Goal: Task Accomplishment & Management: Manage account settings

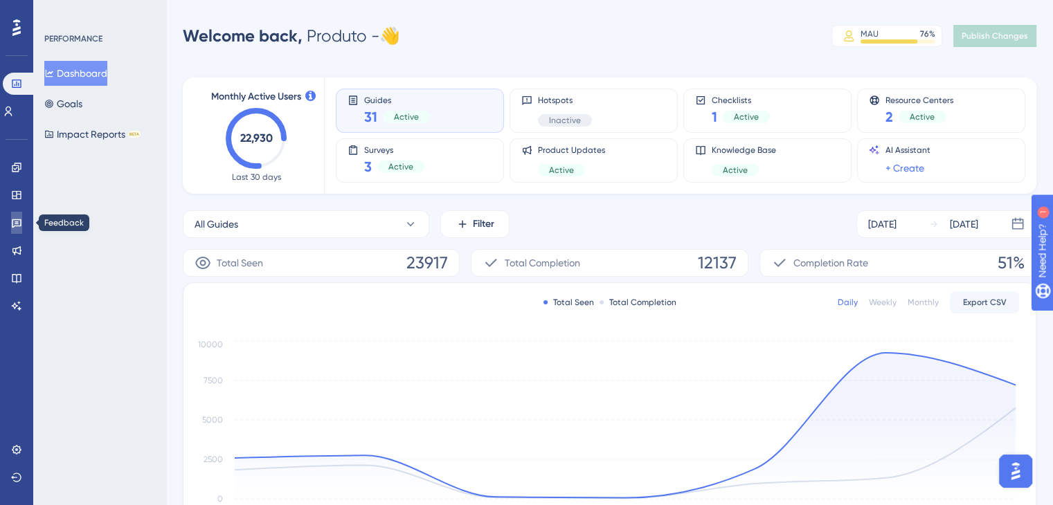
click at [13, 219] on icon at bounding box center [17, 223] width 10 height 9
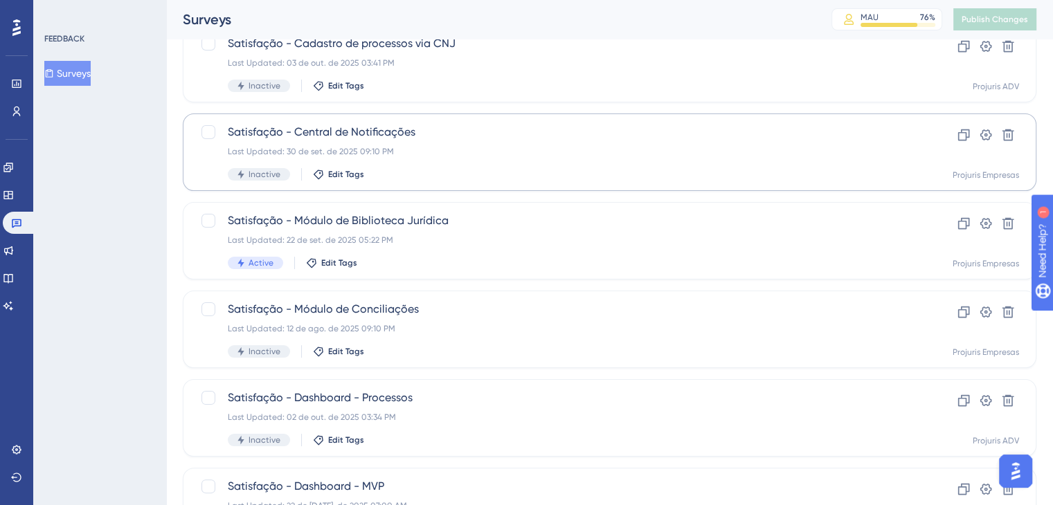
scroll to position [208, 0]
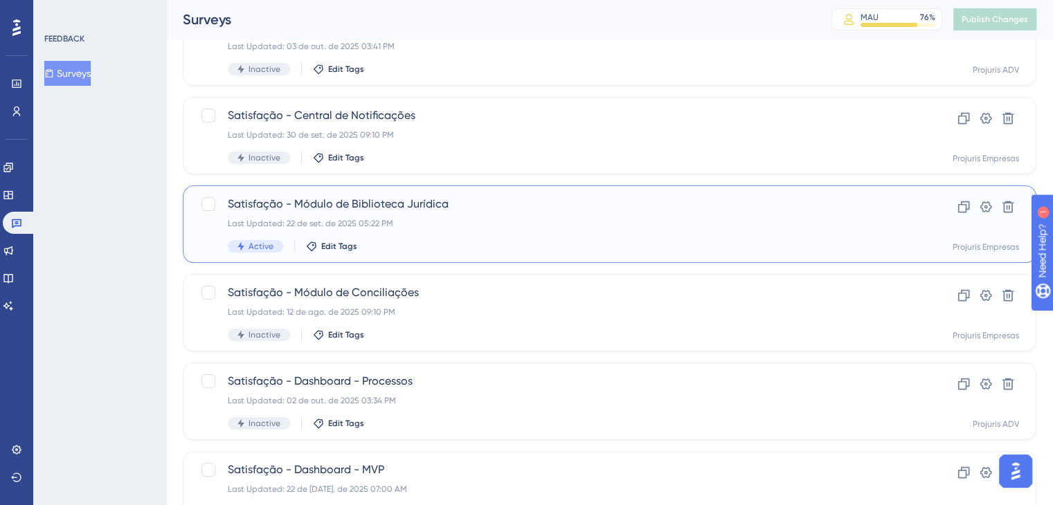
click at [441, 221] on div "Last Updated: 22 de set. de 2025 05:22 PM" at bounding box center [554, 223] width 653 height 11
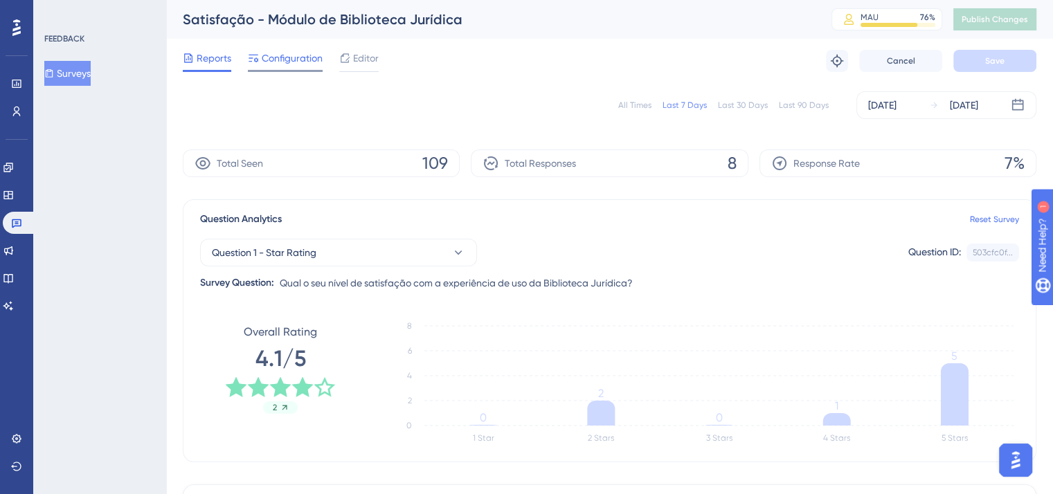
click at [301, 62] on span "Configuration" at bounding box center [292, 58] width 61 height 17
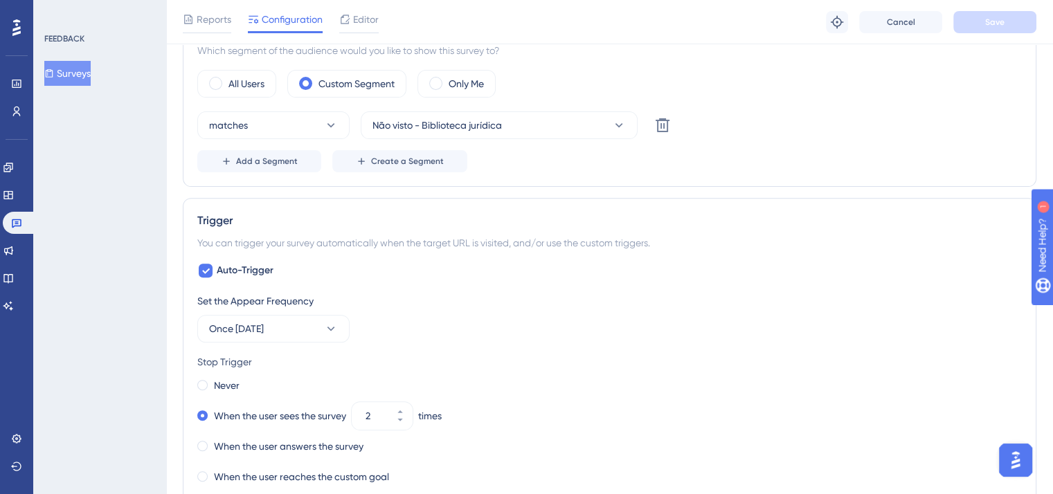
scroll to position [415, 0]
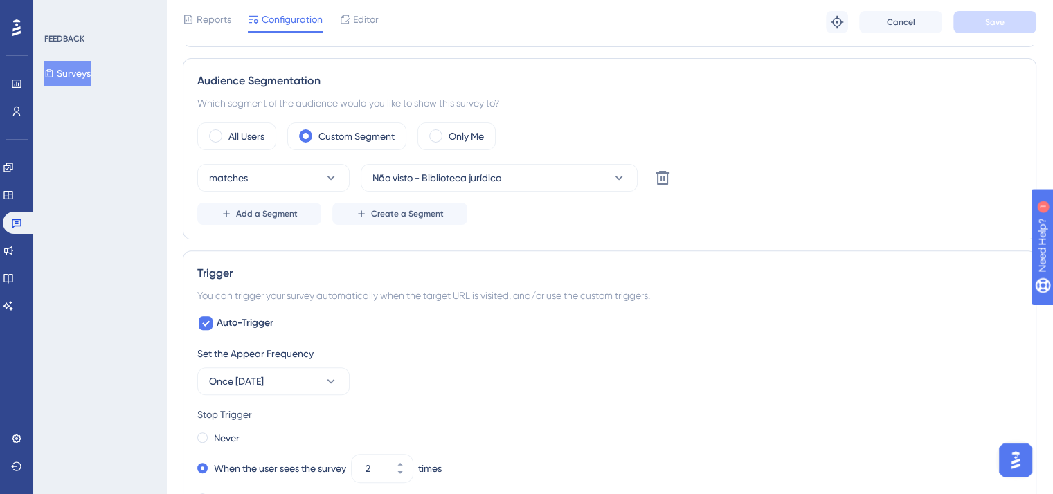
drag, startPoint x: 83, startPoint y: 73, endPoint x: 587, endPoint y: 82, distance: 503.9
click at [83, 73] on button "Surveys" at bounding box center [67, 73] width 46 height 25
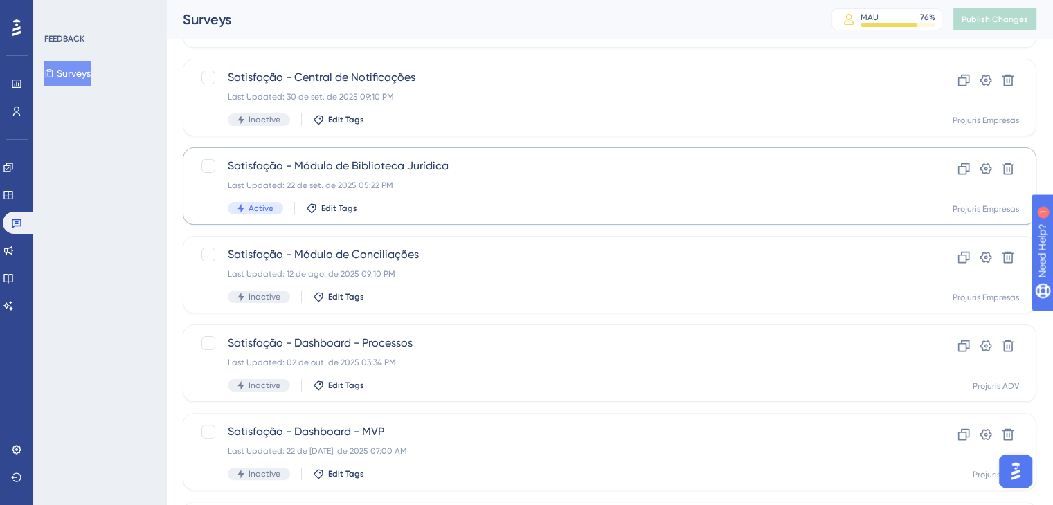
scroll to position [277, 0]
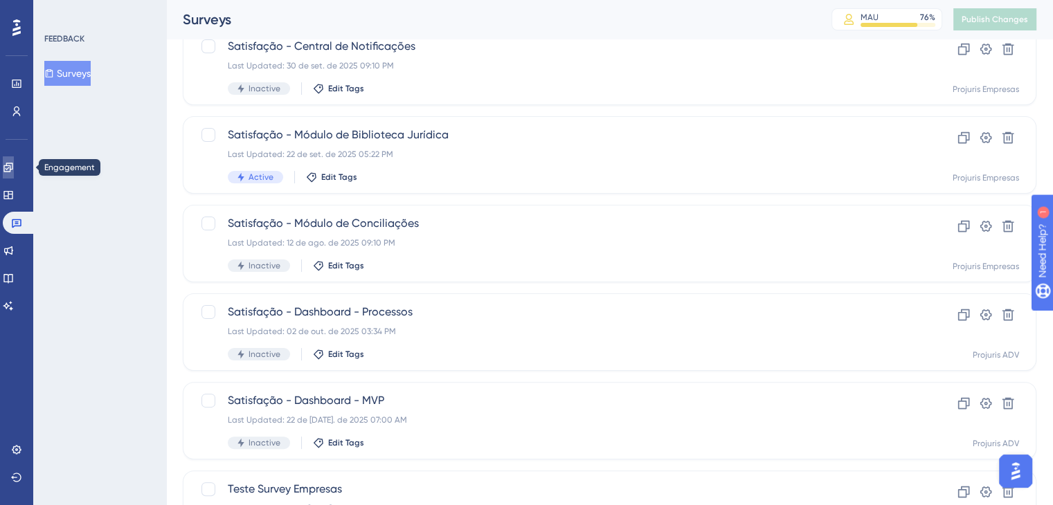
click at [14, 165] on icon at bounding box center [8, 167] width 11 height 11
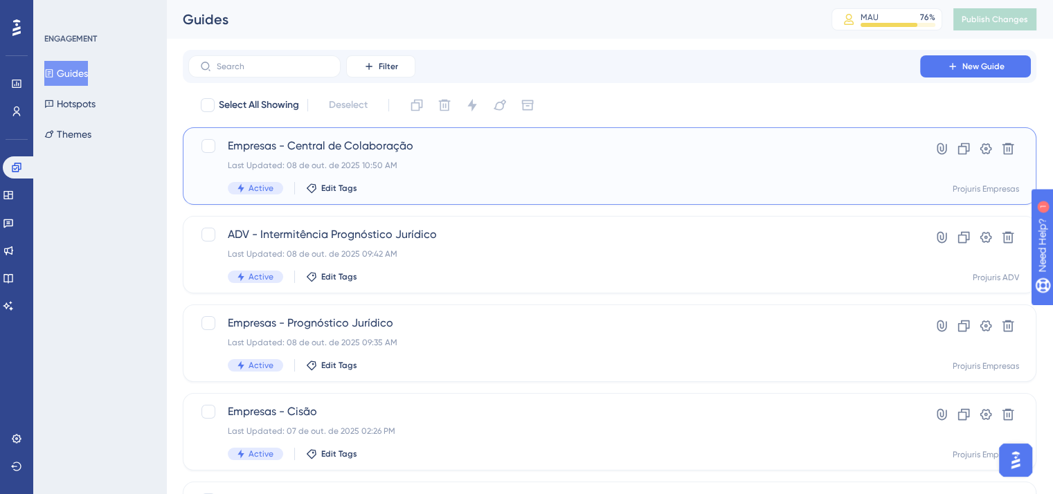
click at [558, 148] on span "Empresas - Central de Colaboração" at bounding box center [554, 146] width 653 height 17
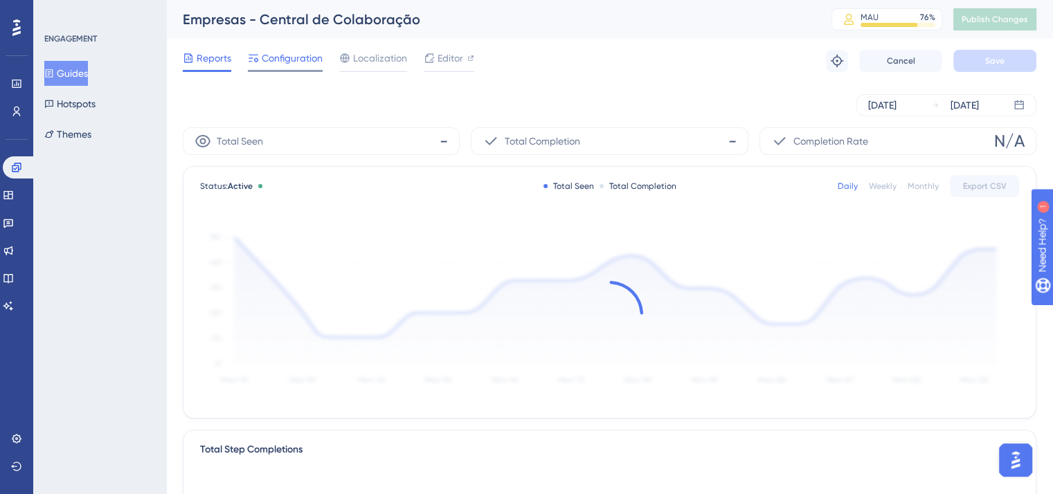
click at [304, 55] on span "Configuration" at bounding box center [292, 58] width 61 height 17
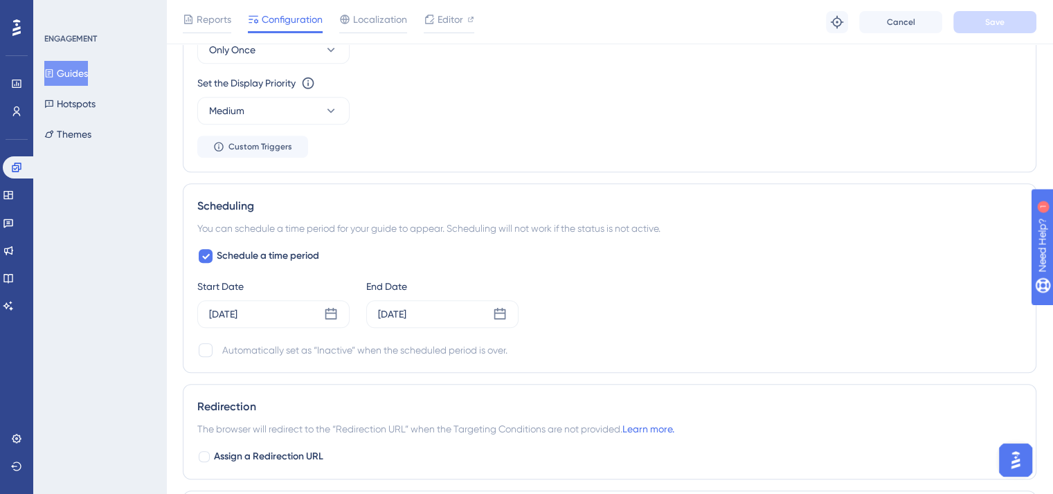
scroll to position [830, 0]
click at [82, 67] on button "Guides" at bounding box center [66, 73] width 44 height 25
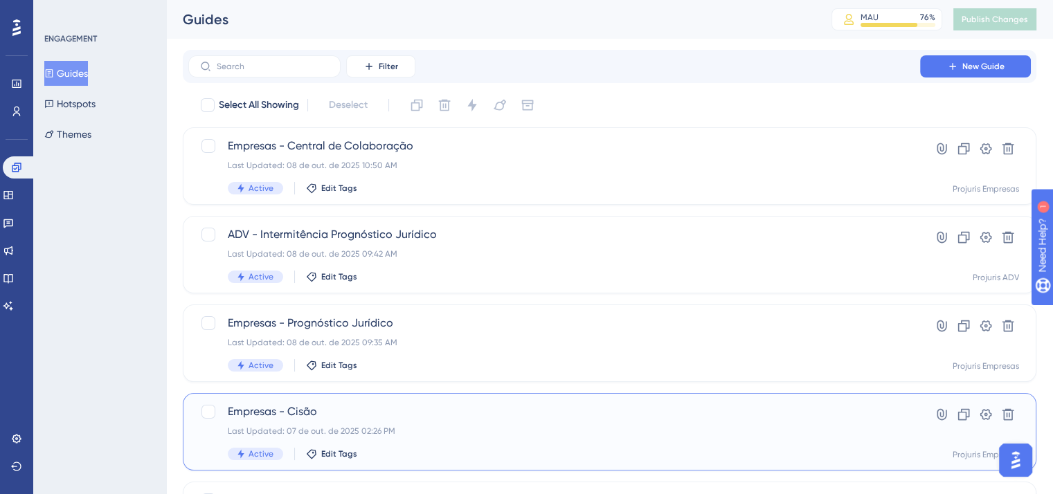
click at [464, 429] on div "Last Updated: 07 de out. de 2025 02:26 PM" at bounding box center [554, 431] width 653 height 11
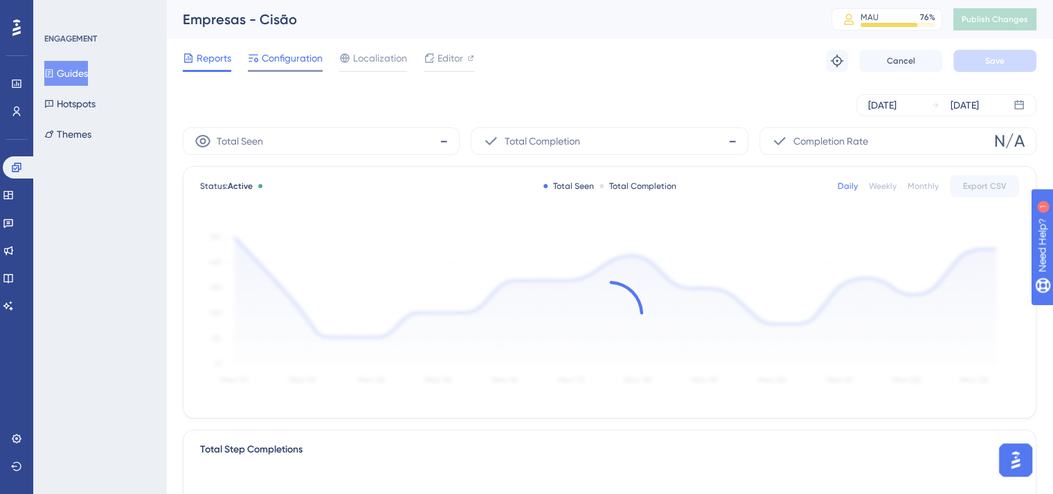
click at [272, 64] on span "Configuration" at bounding box center [292, 58] width 61 height 17
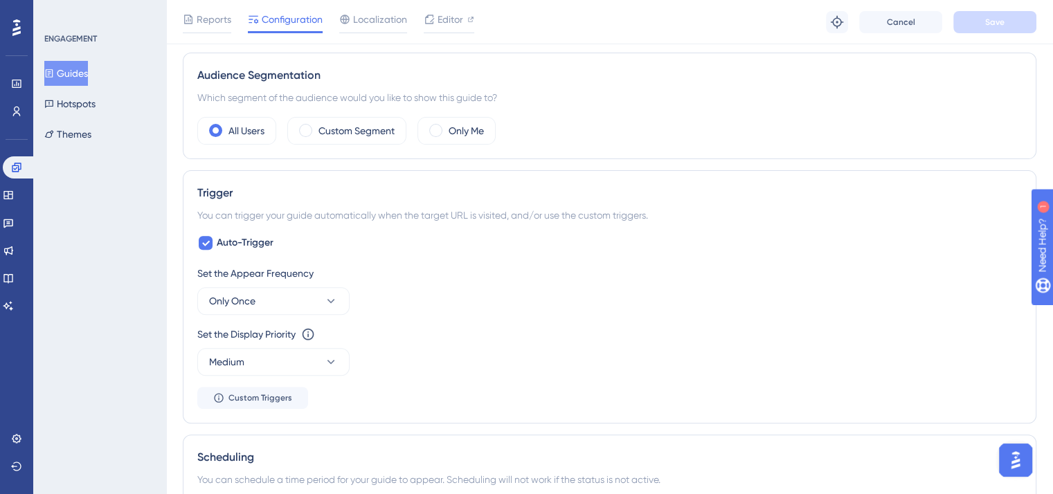
scroll to position [692, 0]
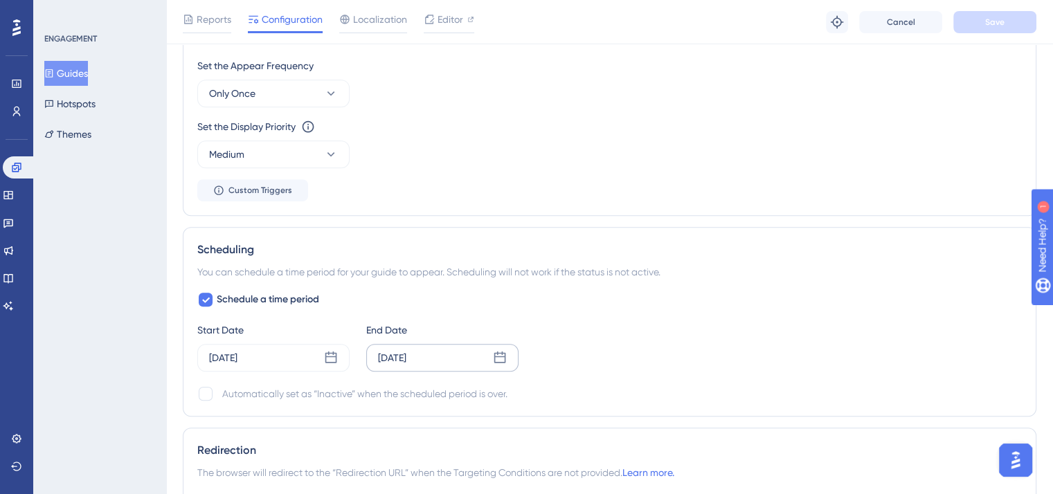
click at [455, 355] on div "[DATE]" at bounding box center [442, 358] width 152 height 28
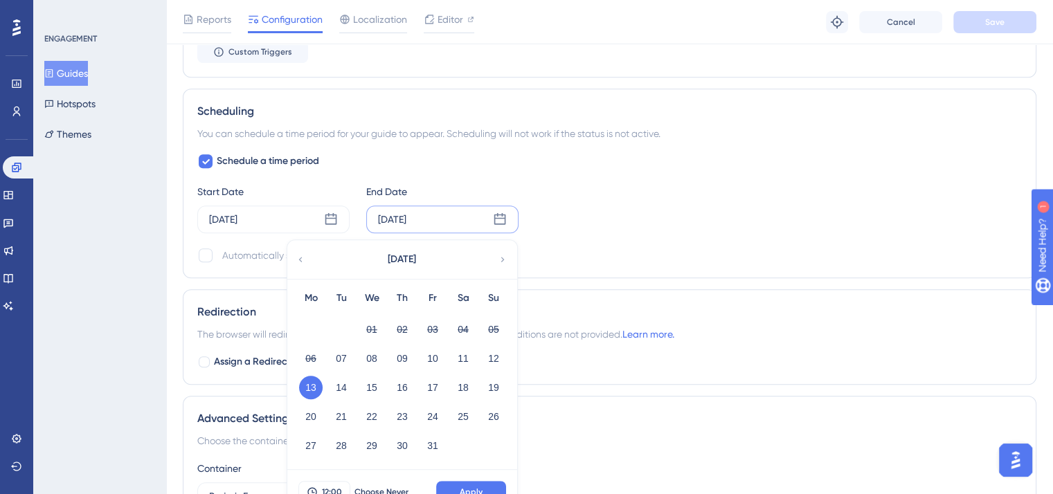
scroll to position [900, 0]
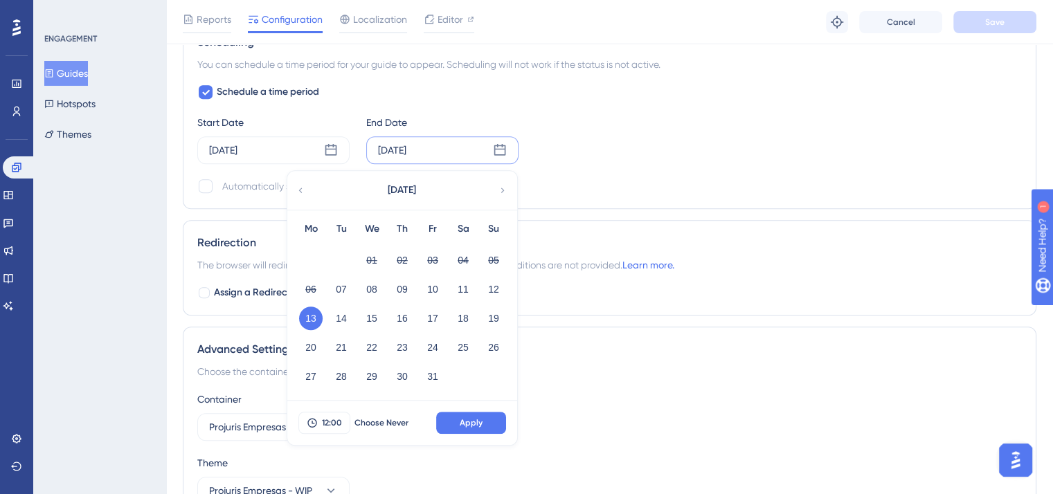
click at [738, 181] on div "Automatically set as “Inactive” when the scheduled period is over." at bounding box center [609, 186] width 824 height 17
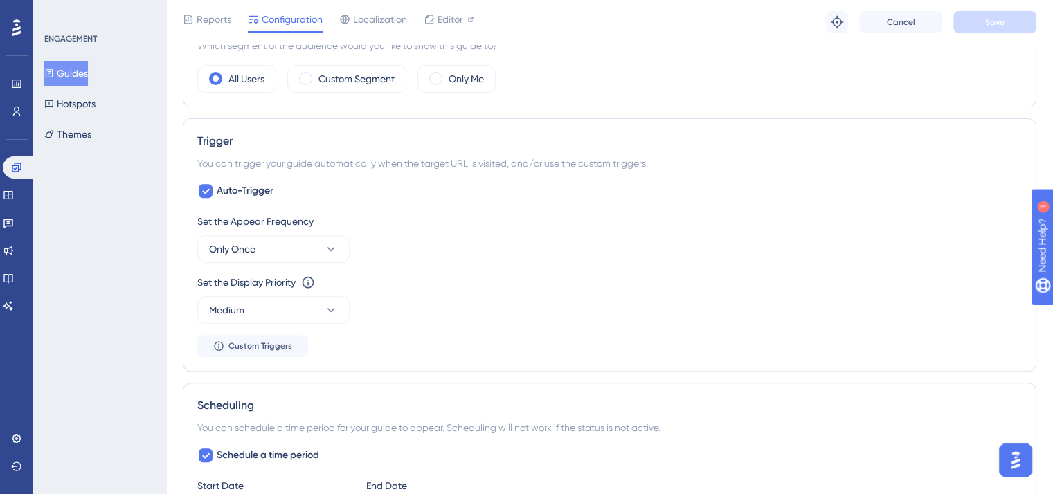
scroll to position [493, 0]
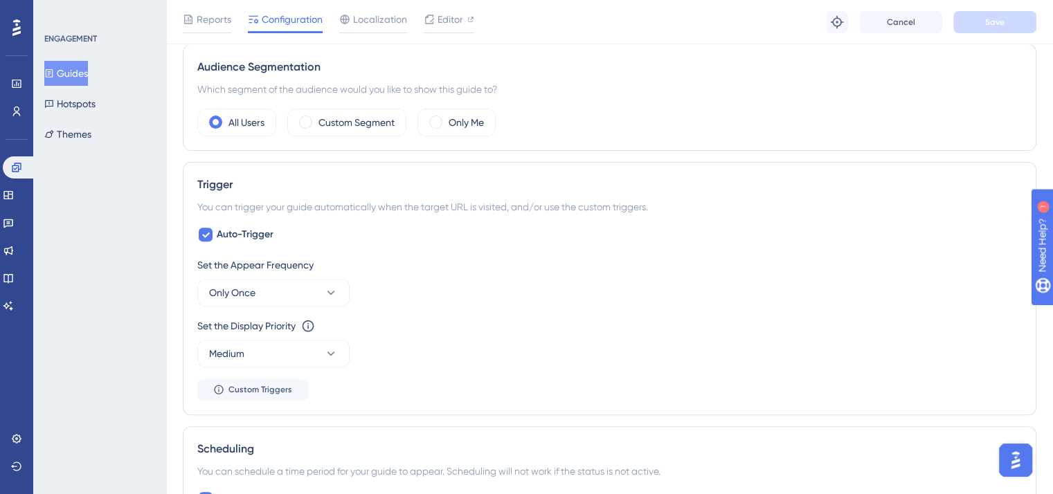
click at [73, 67] on button "Guides" at bounding box center [66, 73] width 44 height 25
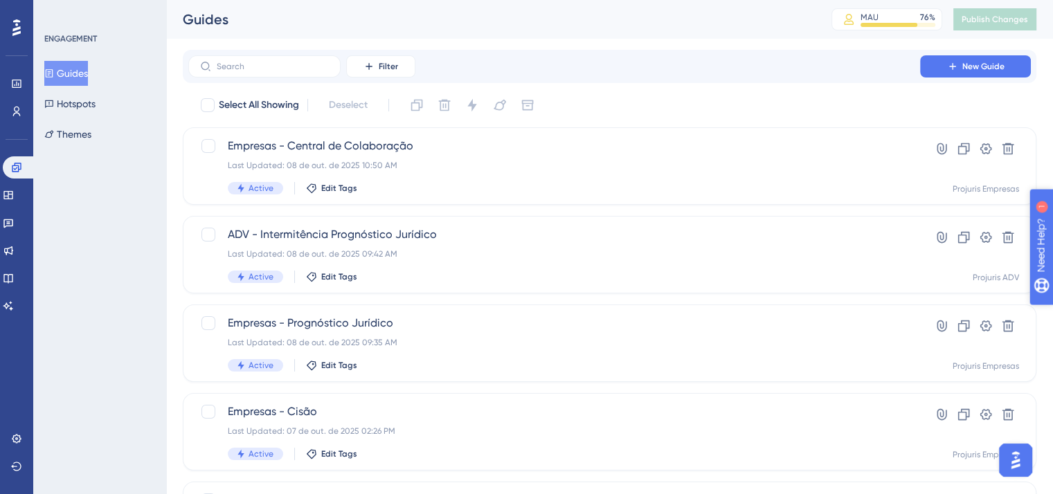
click at [44, 61] on button "Guides" at bounding box center [66, 73] width 44 height 25
